Goal: Communication & Community: Answer question/provide support

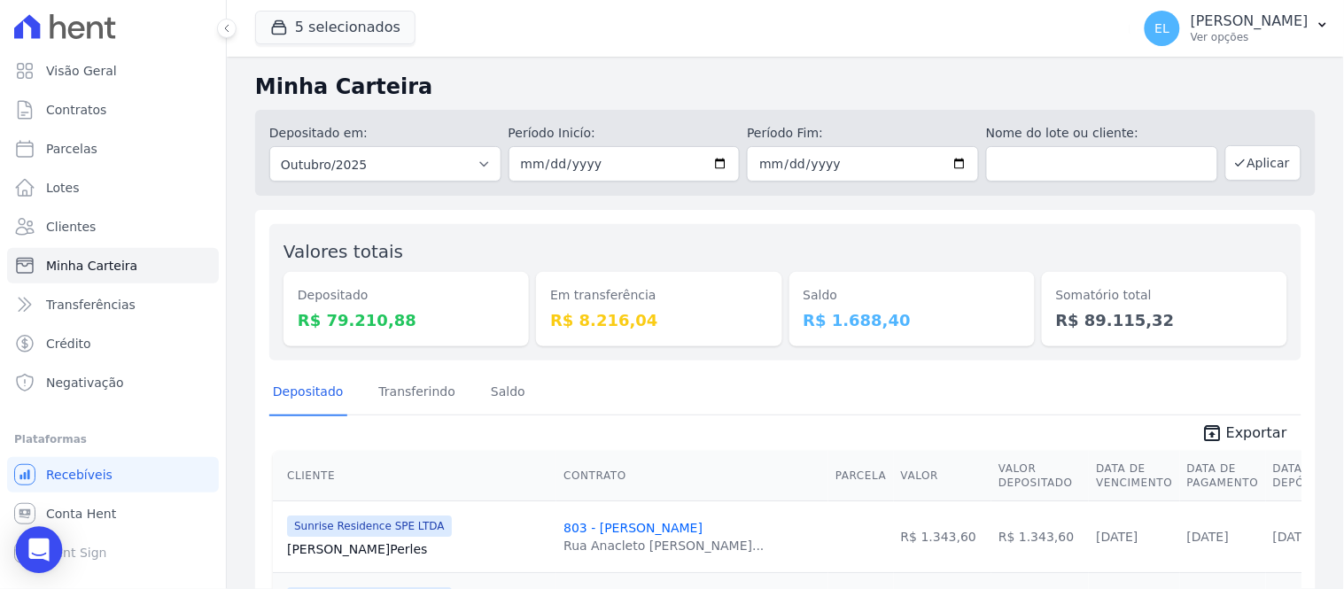
click at [50, 550] on div "Open Intercom Messenger" at bounding box center [39, 550] width 47 height 47
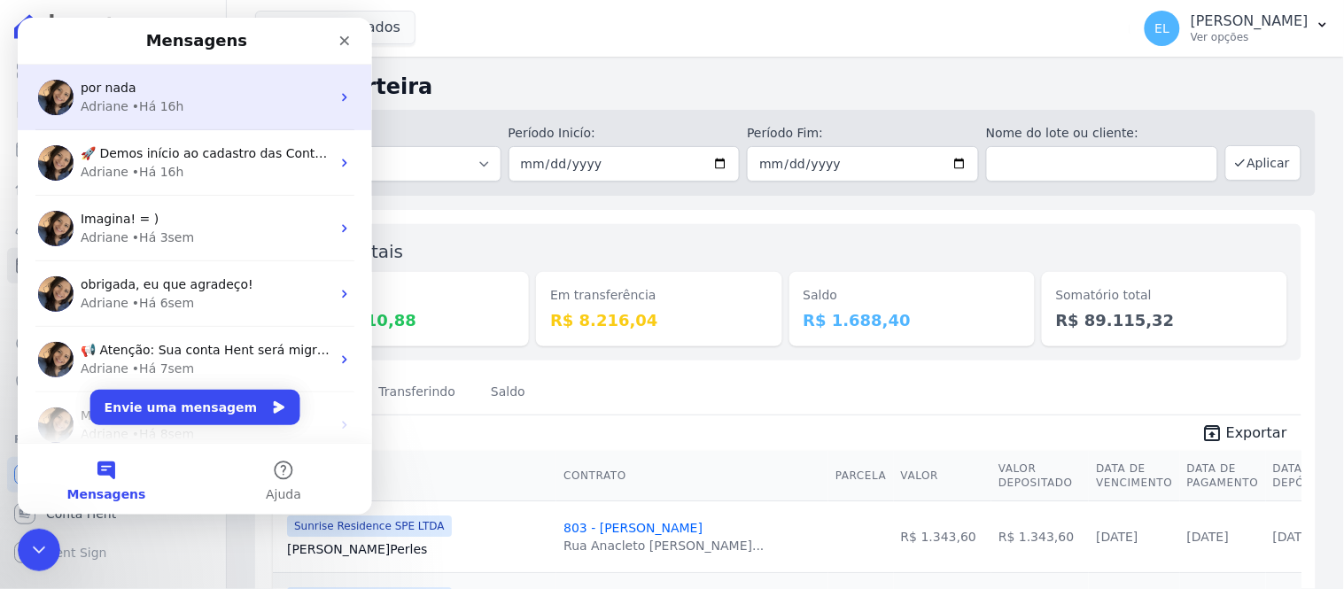
click at [143, 91] on div "por nada" at bounding box center [205, 87] width 250 height 19
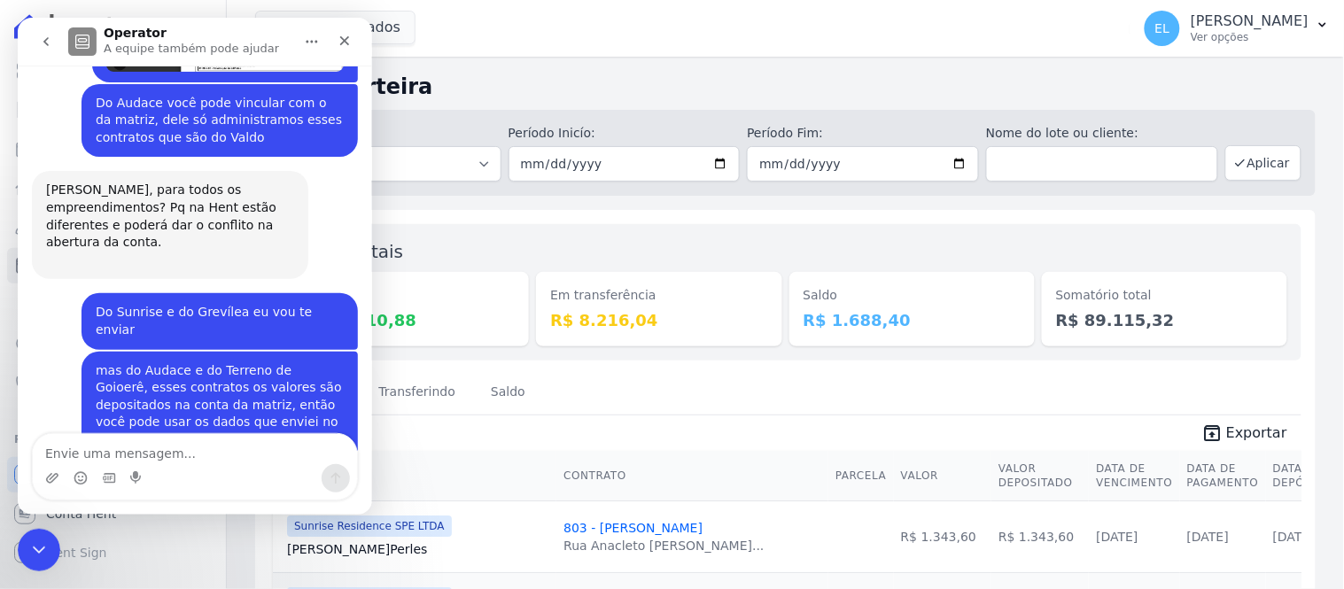
scroll to position [10022, 0]
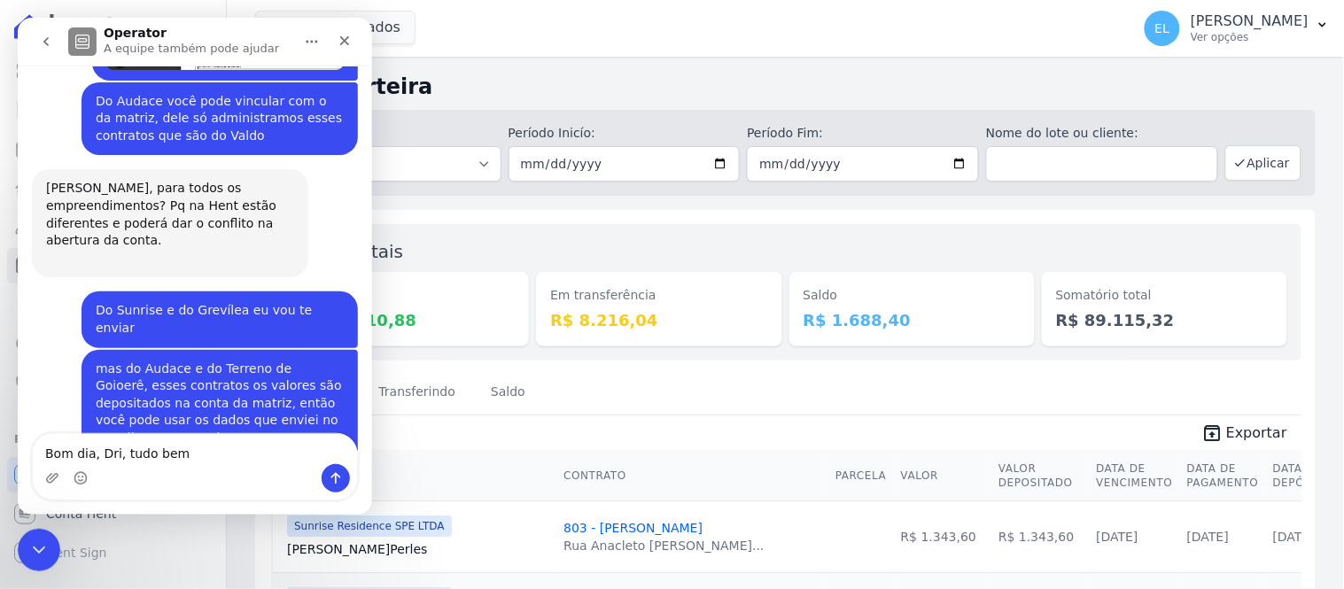
type textarea "Bom dia, Dri, tudo bem?"
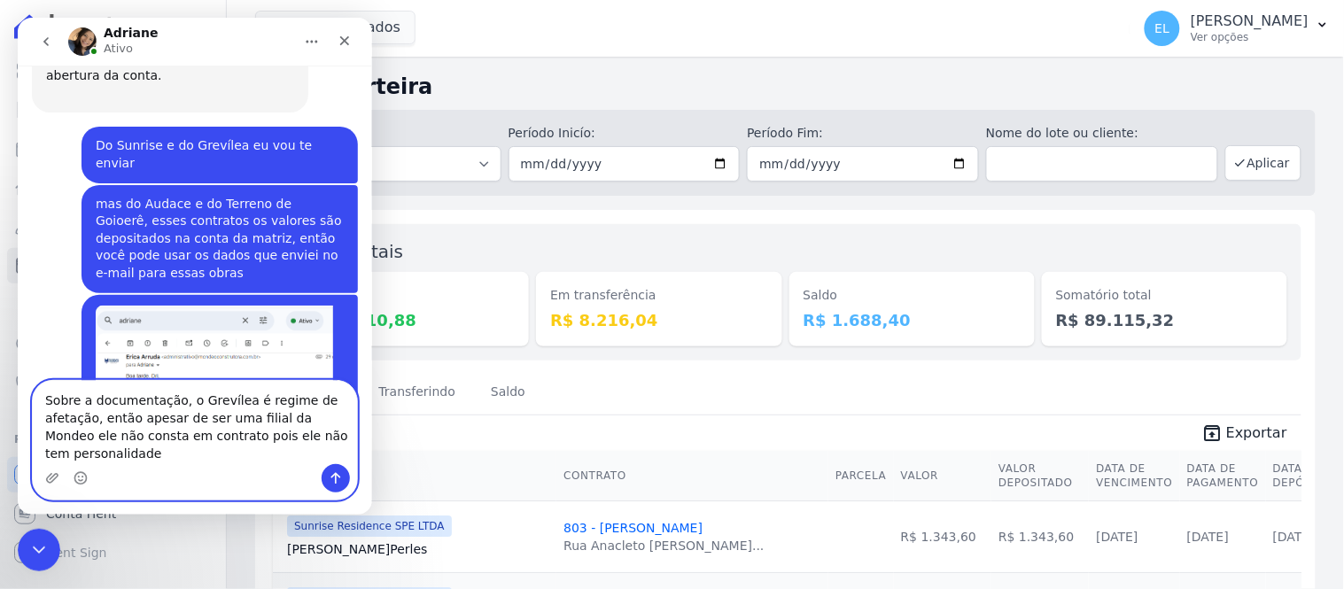
scroll to position [10204, 0]
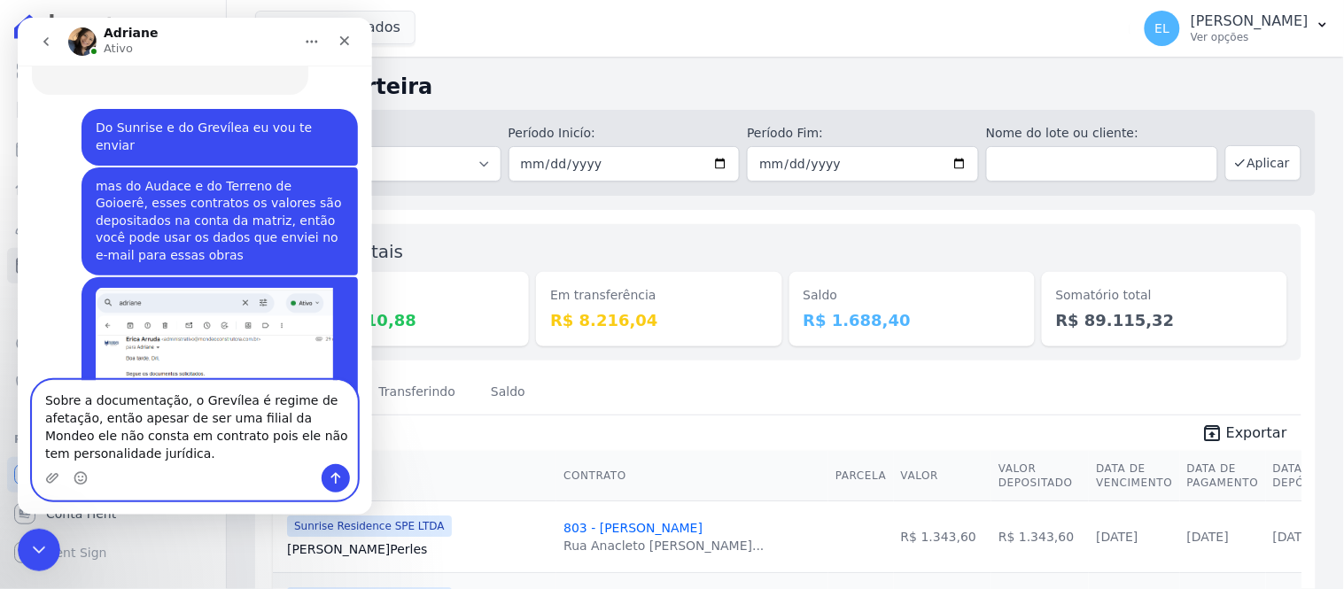
click at [42, 400] on textarea "Sobre a documentação, o Grevílea é regime de afetação, então apesar de ser uma …" at bounding box center [194, 421] width 324 height 83
type textarea "Estou bem também, obrigada! Sobre a documentação, o Grevílea é regime de afetaç…"
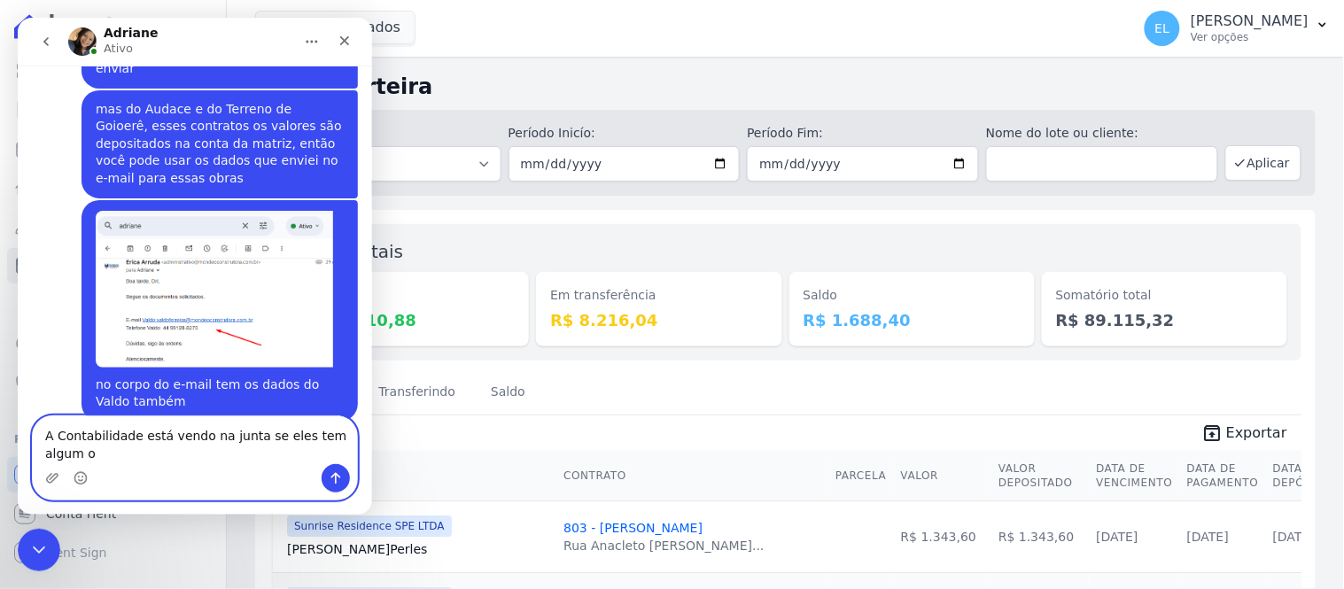
scroll to position [10299, 0]
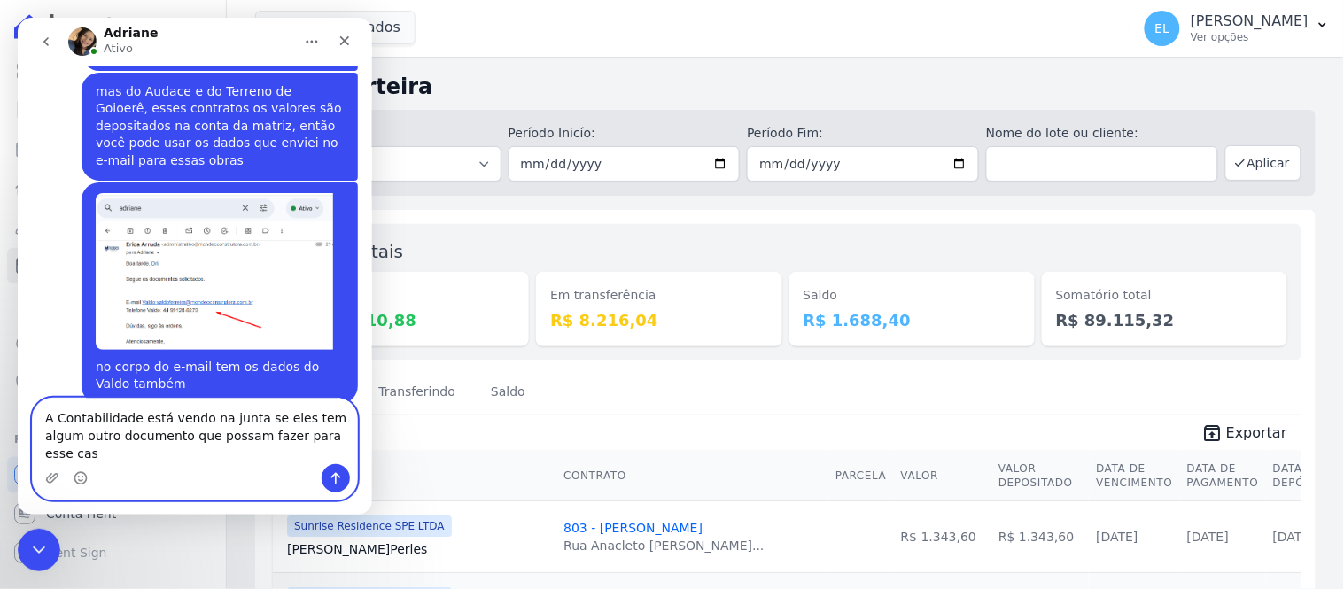
type textarea "A Contabilidade está vendo na junta se eles tem algum outro documento que possa…"
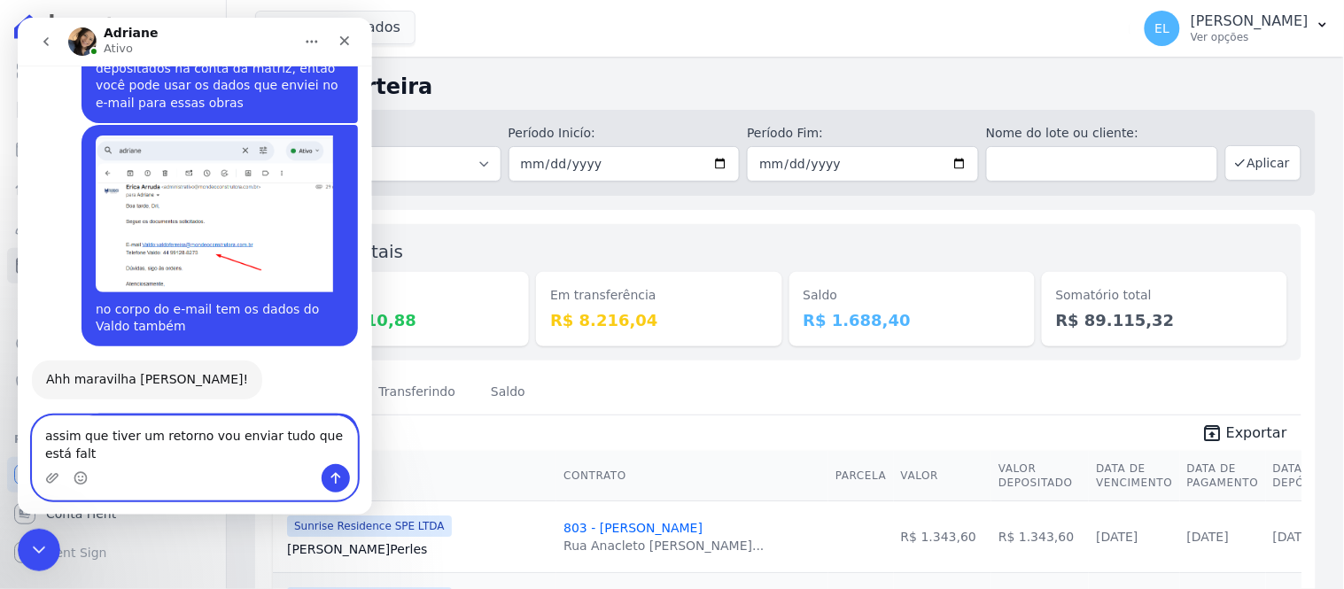
scroll to position [10374, 0]
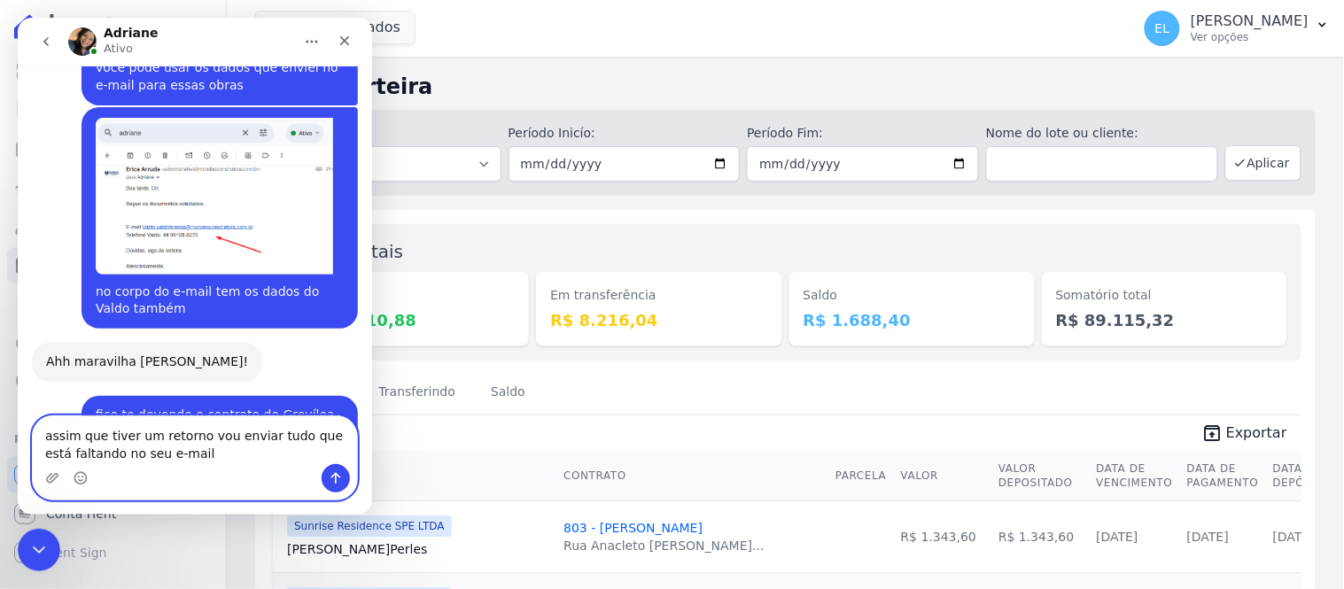
type textarea "assim que tiver um retorno vou enviar tudo que está faltando no seu e-mail."
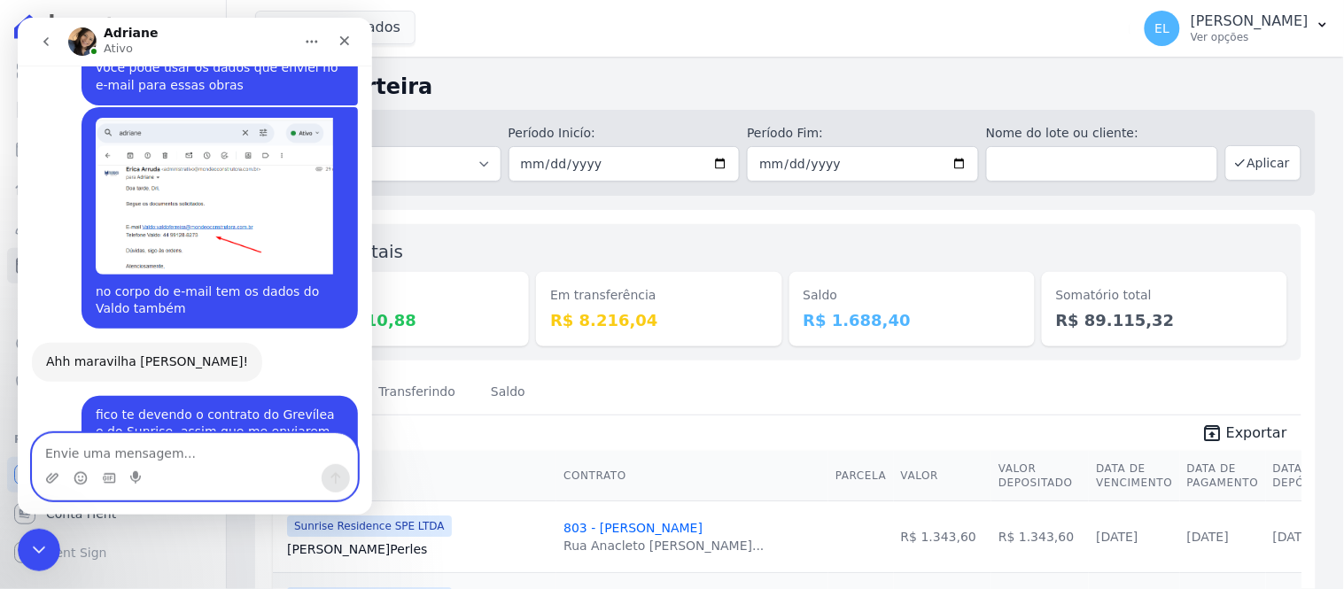
scroll to position [10414, 0]
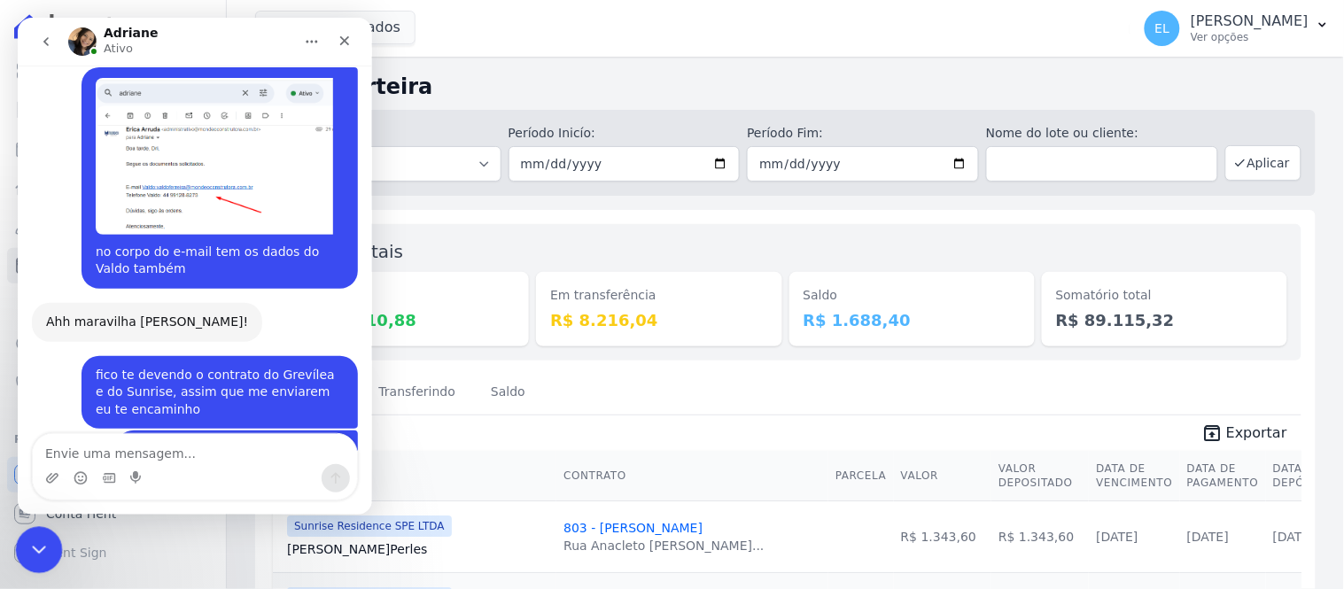
click at [42, 551] on icon "Encerramento do Messenger da Intercom" at bounding box center [36, 547] width 21 height 21
